Goal: Book appointment/travel/reservation

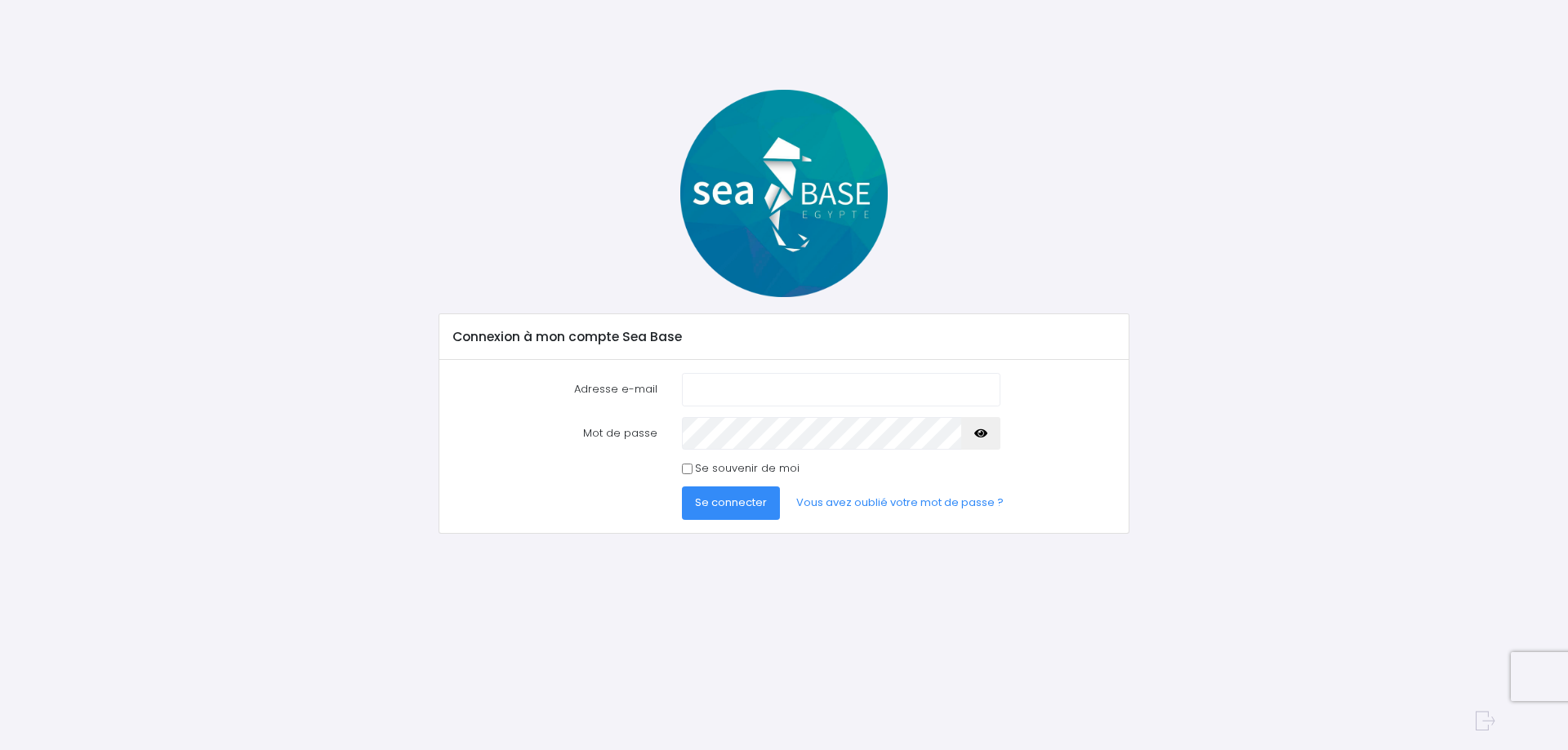
drag, startPoint x: 0, startPoint y: 0, endPoint x: 722, endPoint y: 383, distance: 817.3
click at [723, 383] on input "Adresse e-mail" at bounding box center [840, 389] width 318 height 32
type input "julio_plogee@yahoo.fr"
click at [681, 486] on button "Se connecter" at bounding box center [731, 502] width 98 height 32
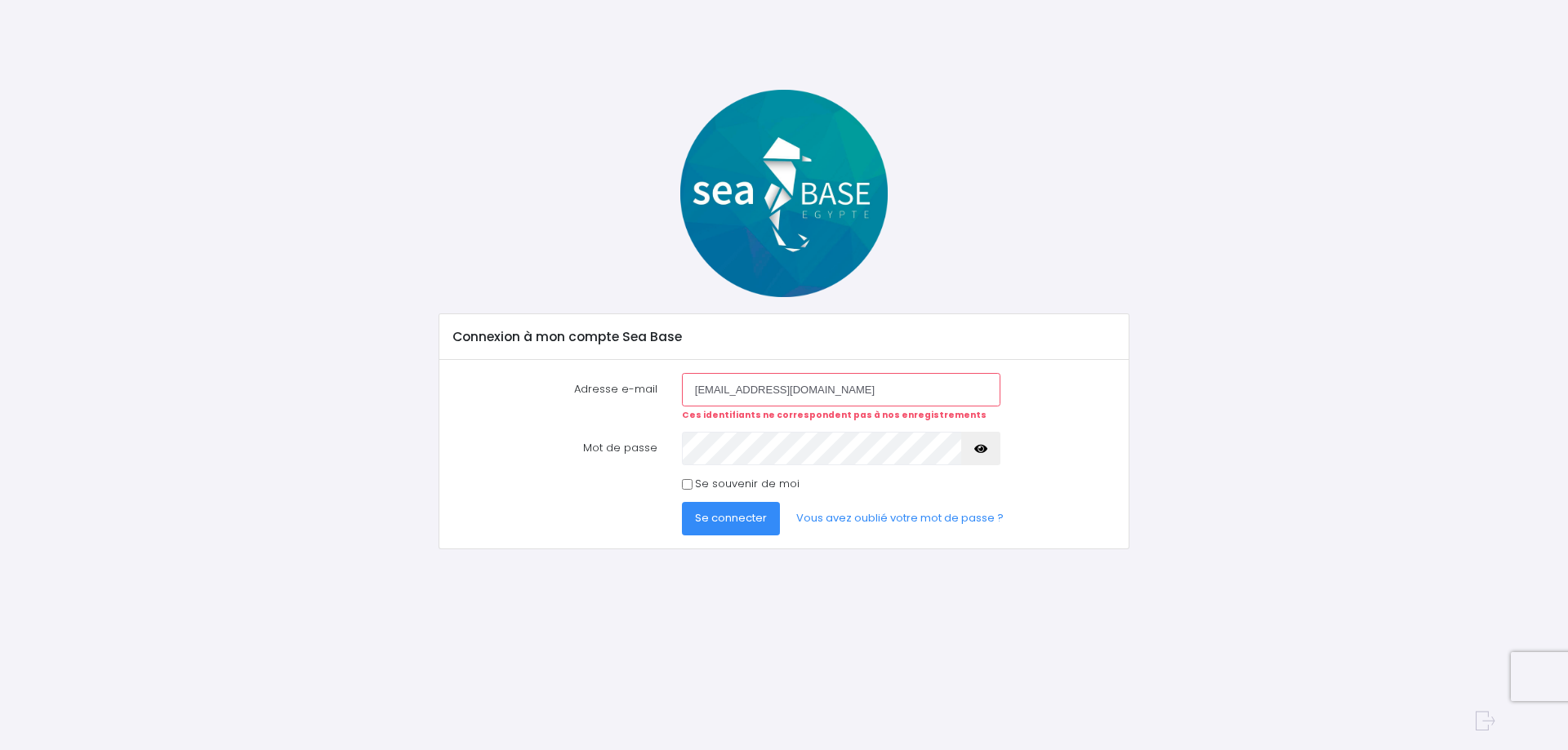
drag, startPoint x: 731, startPoint y: 385, endPoint x: 780, endPoint y: 377, distance: 49.6
click at [732, 383] on input "julio_plogee@yahoo.fr" at bounding box center [840, 389] width 318 height 32
type input "julio_plongee@yahoo.fr"
click at [681, 502] on button "Se connecter" at bounding box center [731, 518] width 98 height 32
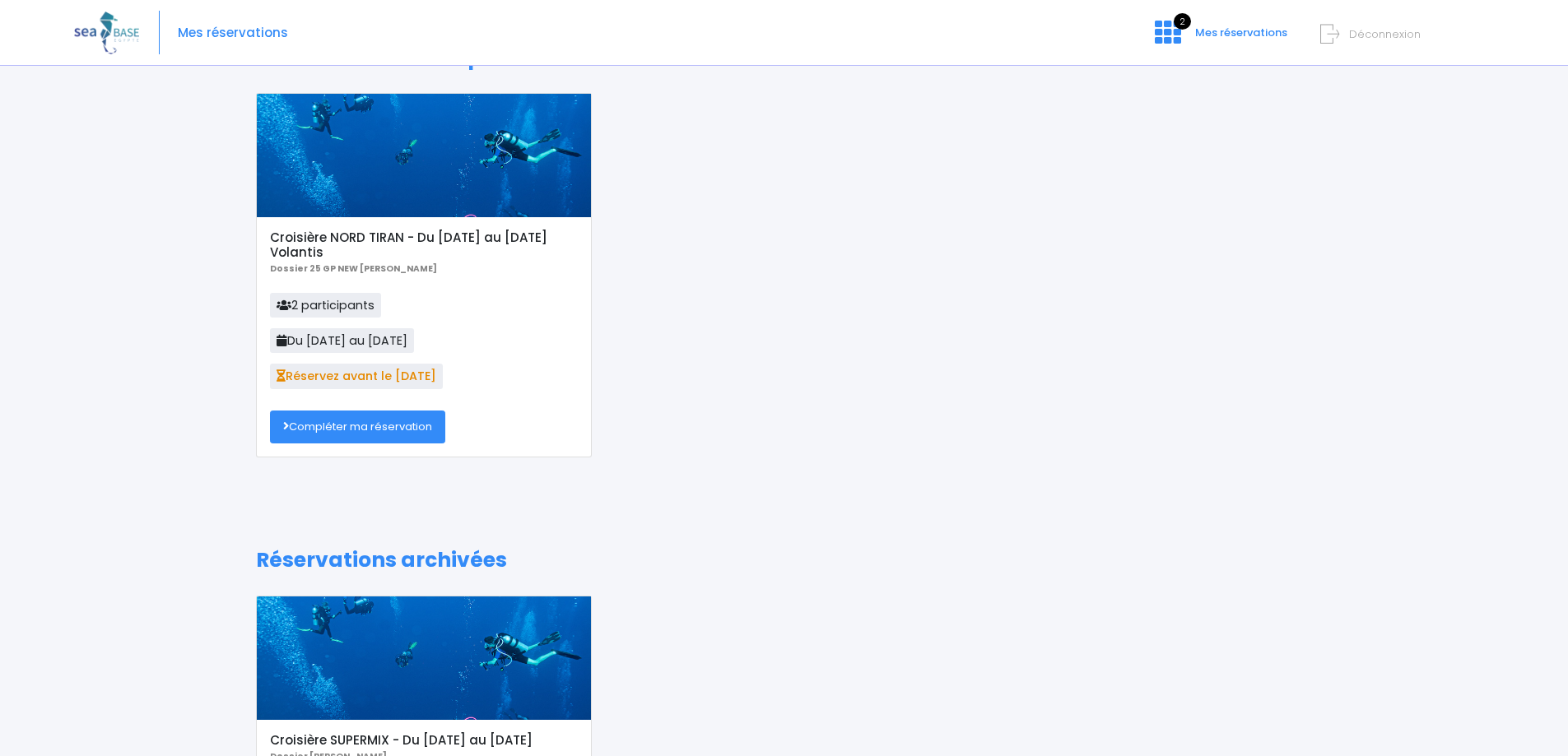
scroll to position [82, 0]
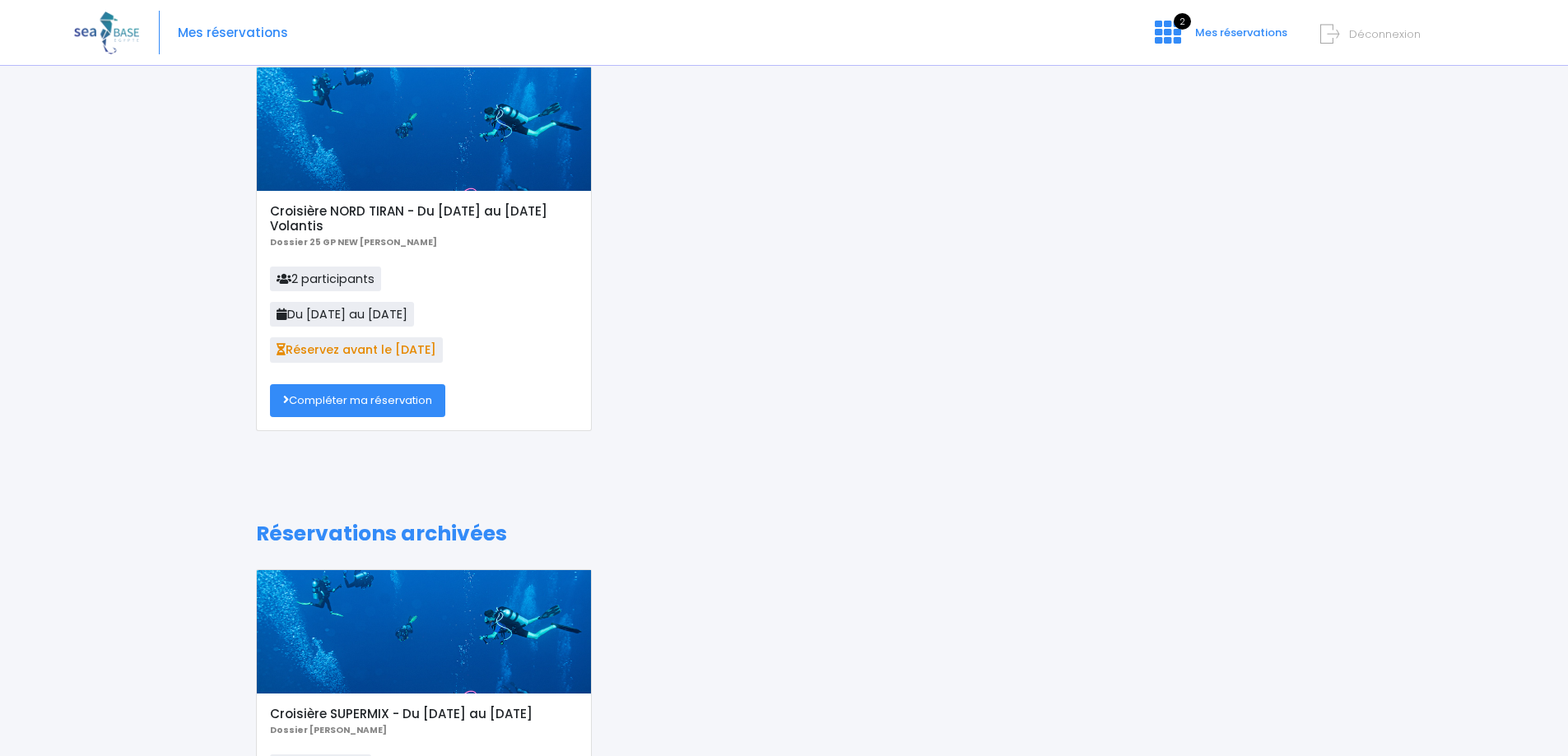
click at [402, 401] on link "Compléter ma réservation" at bounding box center [357, 400] width 175 height 33
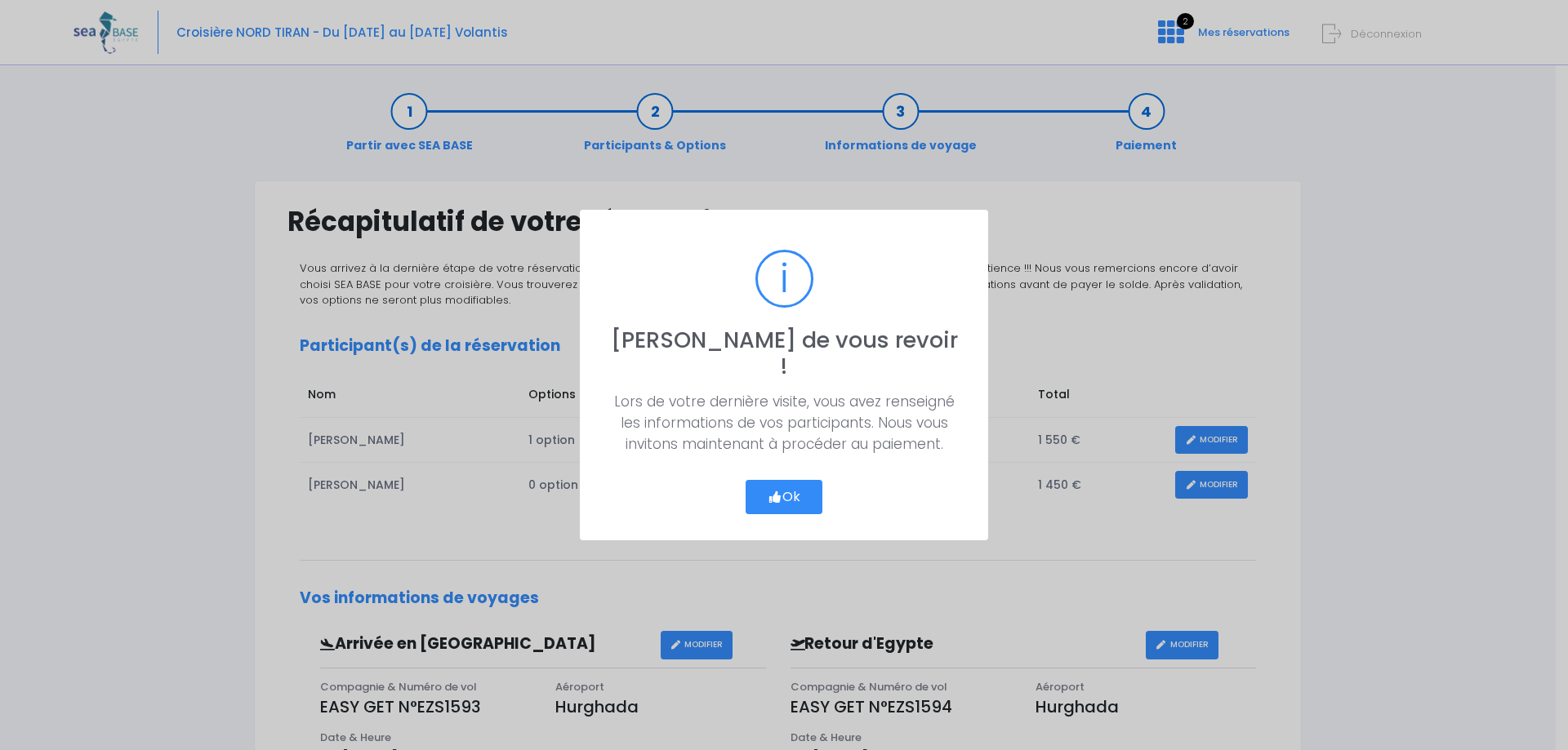
click at [804, 484] on button "Ok" at bounding box center [784, 497] width 77 height 34
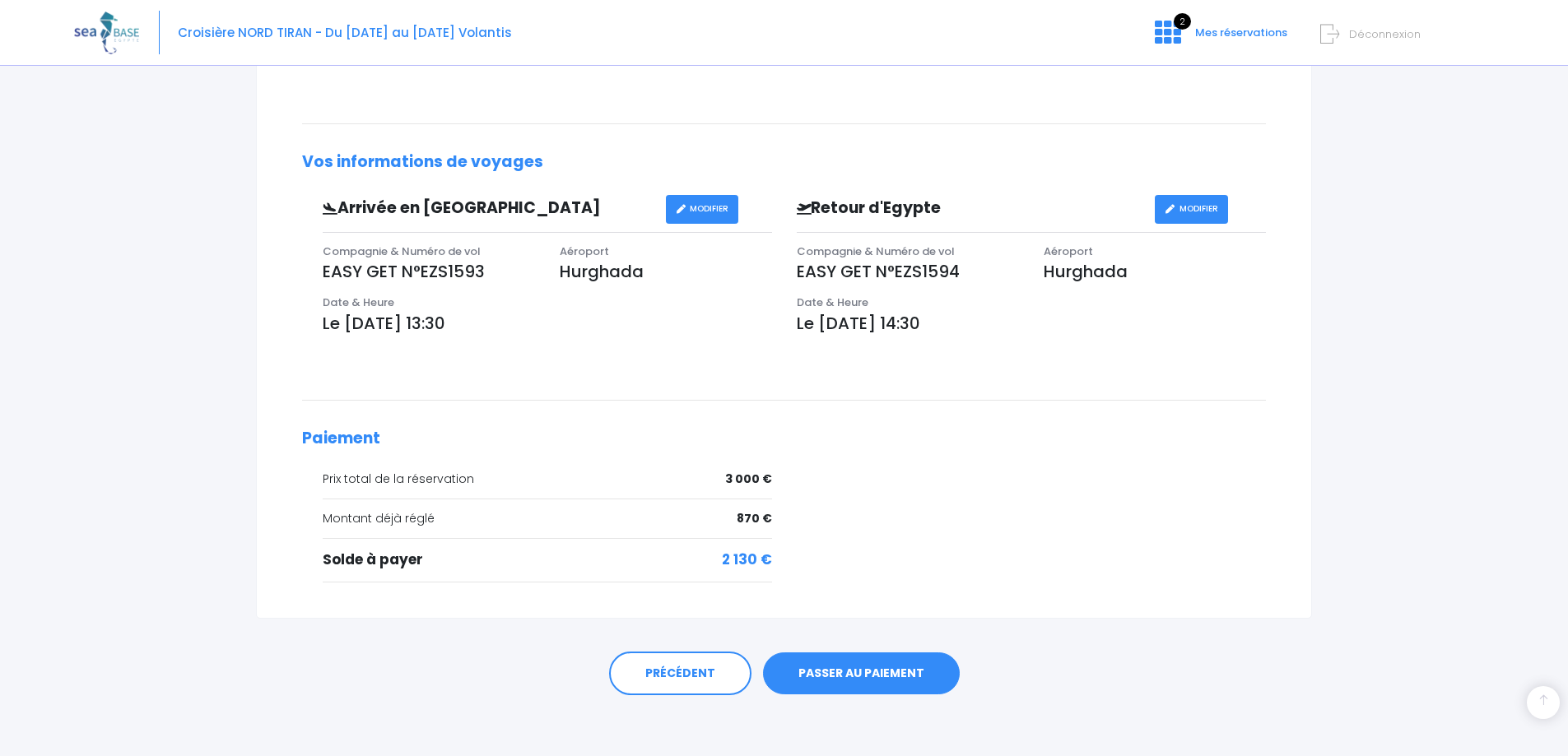
scroll to position [446, 0]
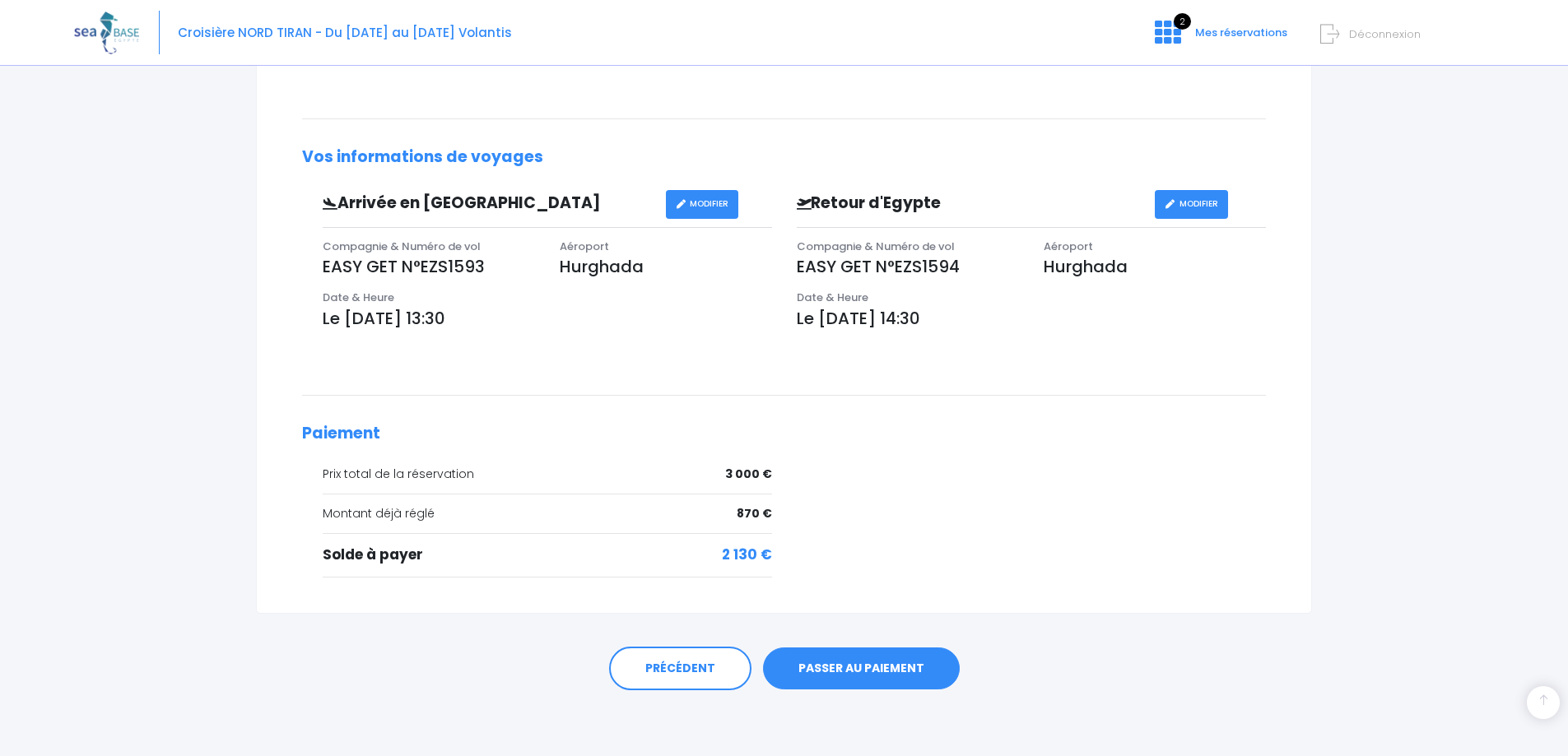
click at [898, 664] on link "PASSER AU PAIEMENT" at bounding box center [861, 669] width 196 height 43
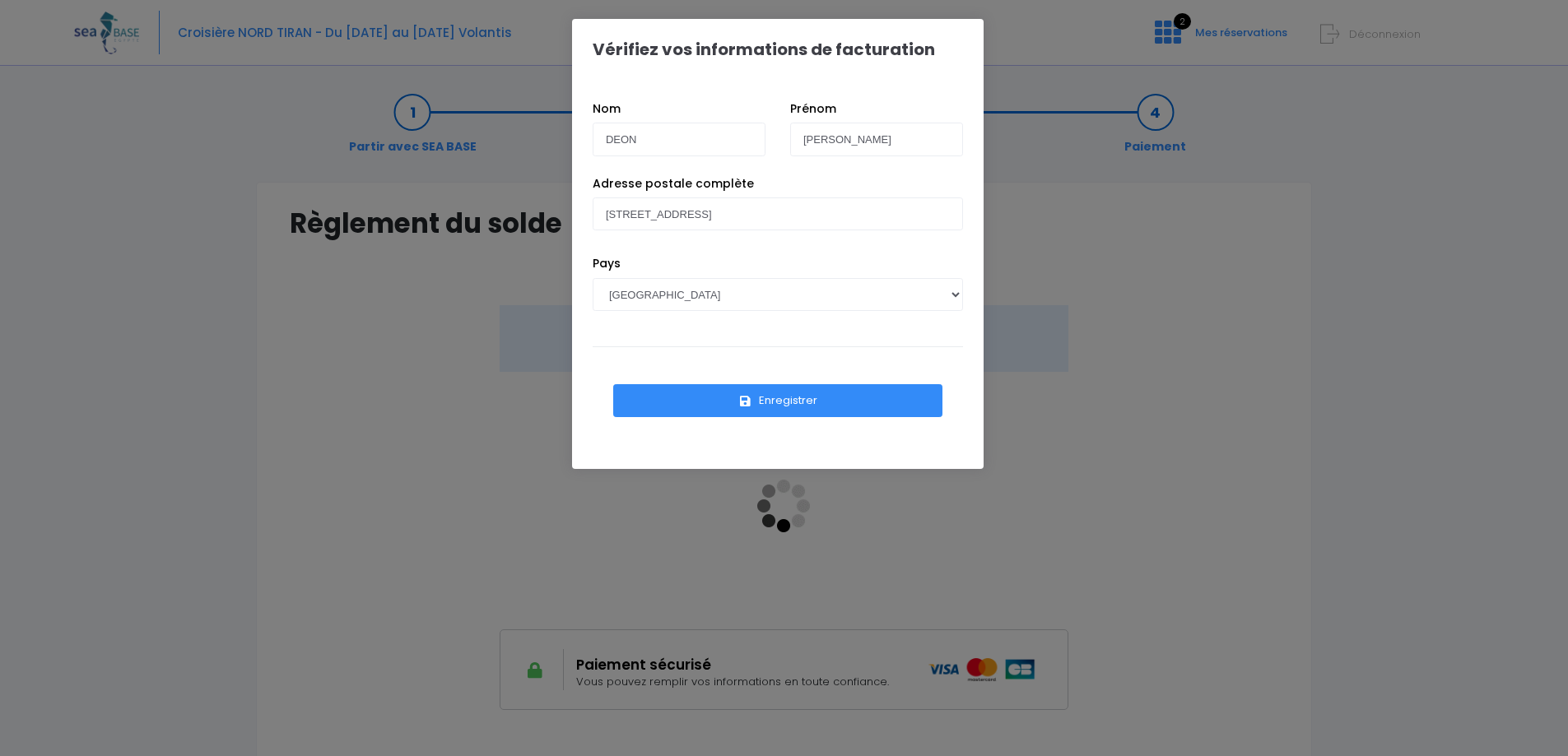
click at [806, 400] on button "Enregistrer" at bounding box center [777, 400] width 329 height 33
